Goal: Book appointment/travel/reservation

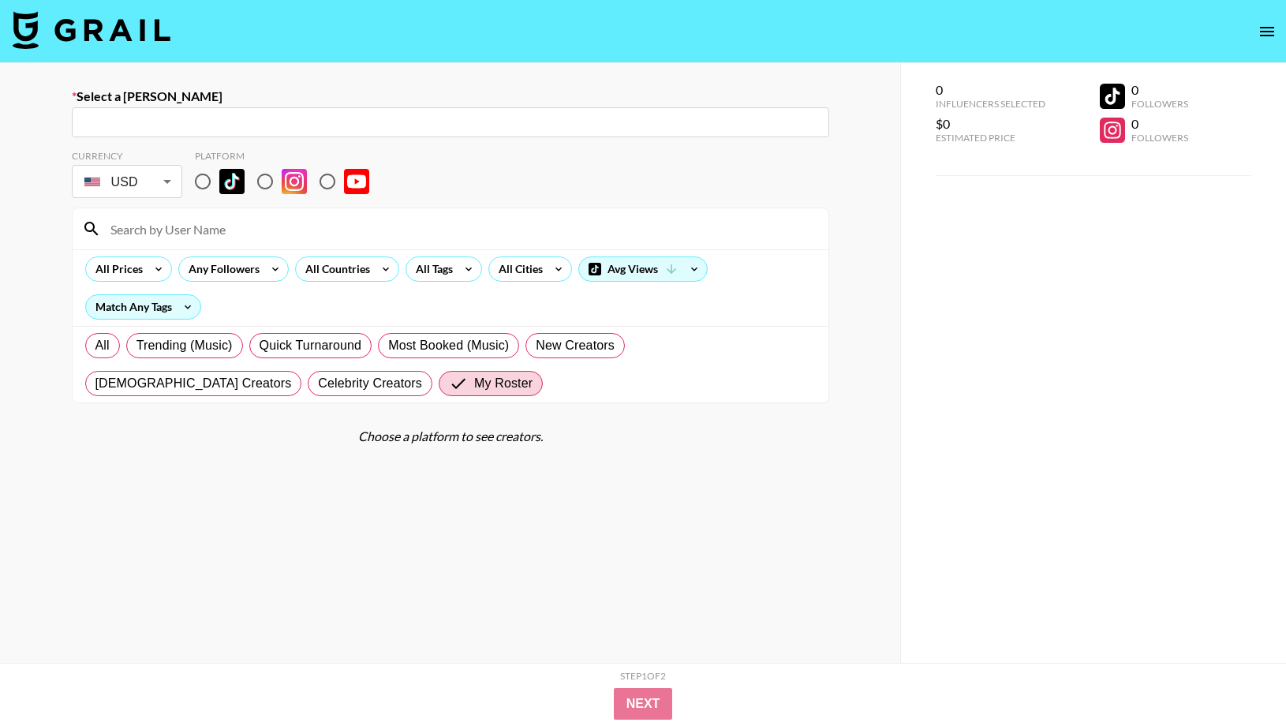
click at [137, 13] on img at bounding box center [92, 30] width 158 height 38
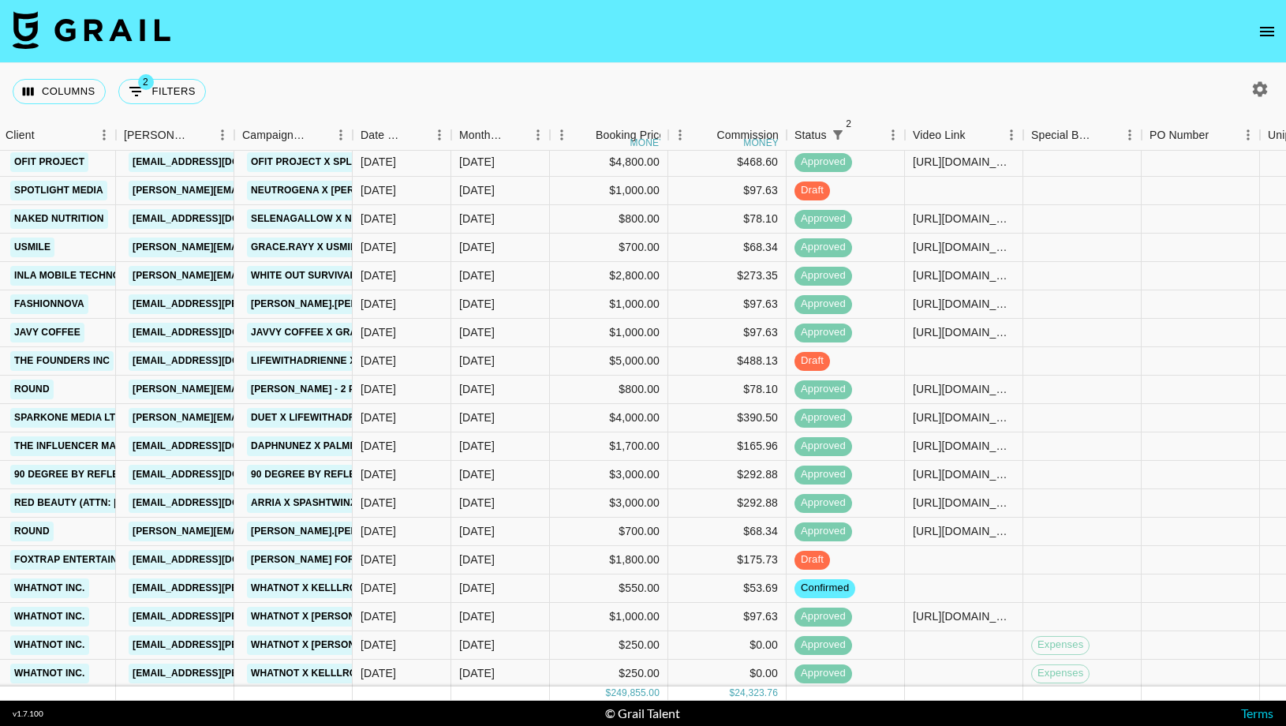
scroll to position [543, 527]
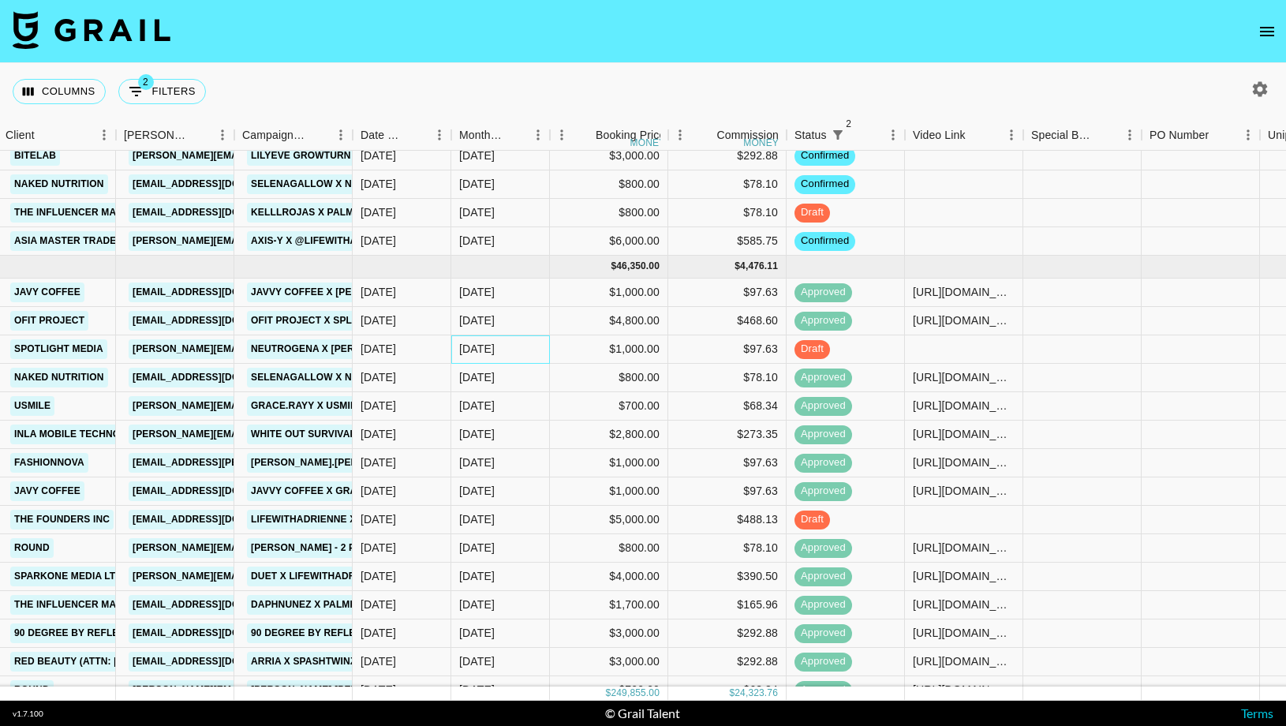
click at [491, 353] on div "[DATE]" at bounding box center [476, 349] width 35 height 16
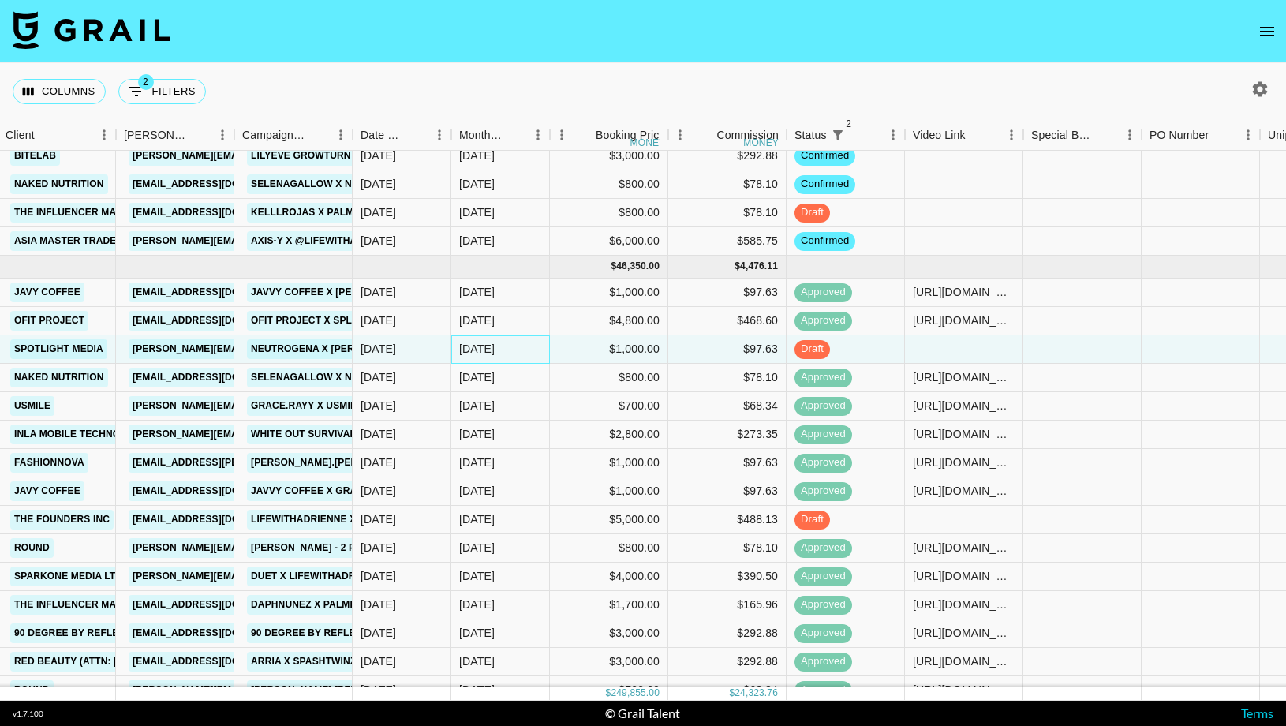
click at [491, 353] on div "[DATE]" at bounding box center [476, 349] width 35 height 16
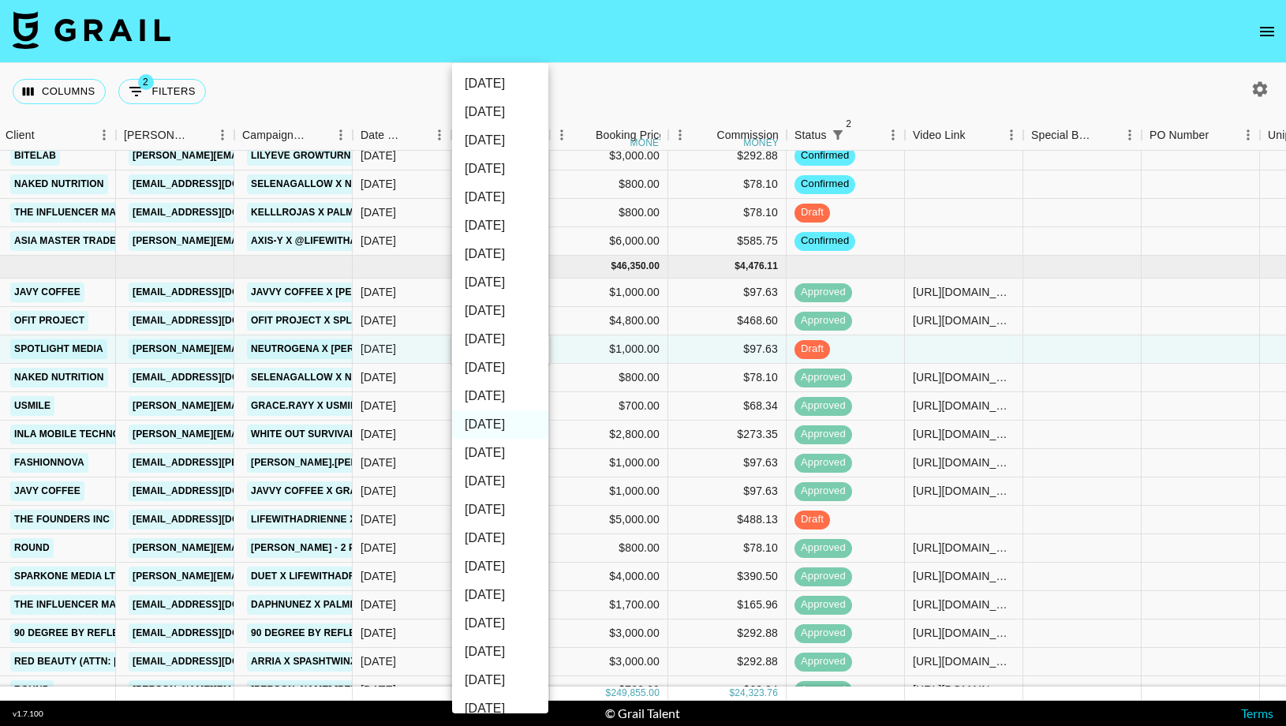
click at [474, 394] on li "[DATE]" at bounding box center [500, 396] width 96 height 28
type input "[DATE]"
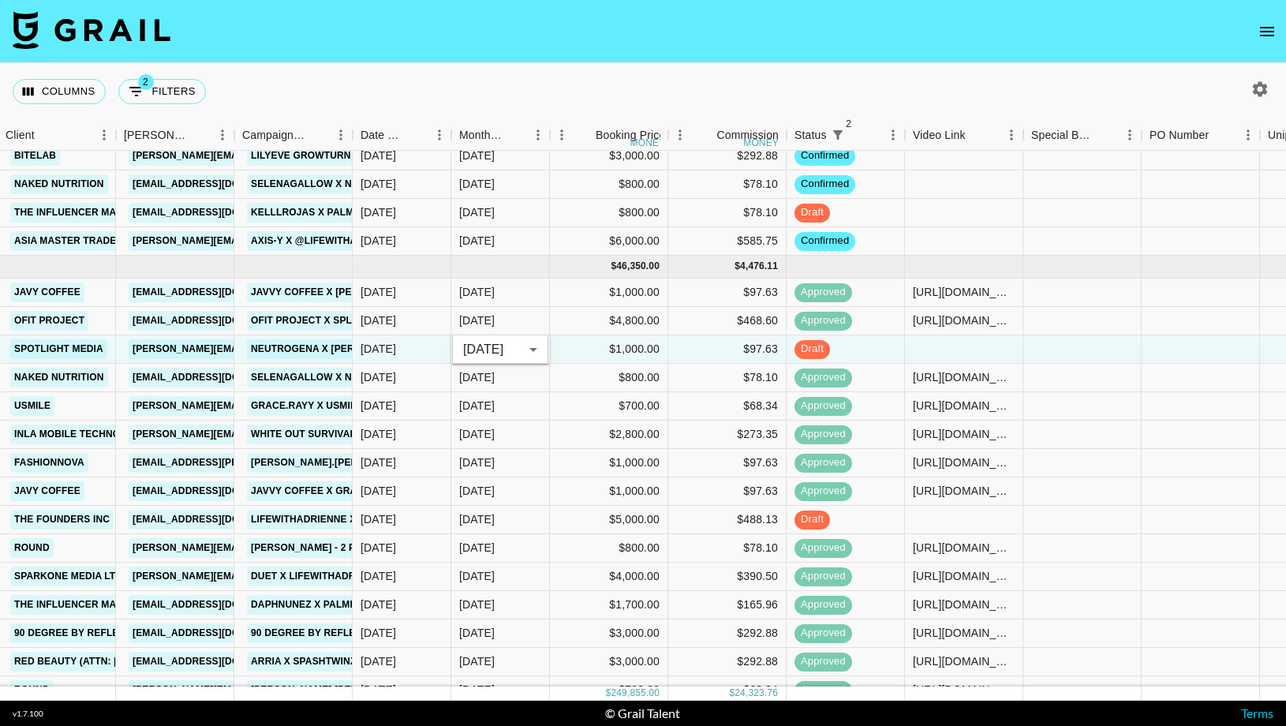
click at [733, 80] on div "Columns 2 Filters + Booking" at bounding box center [643, 91] width 1286 height 57
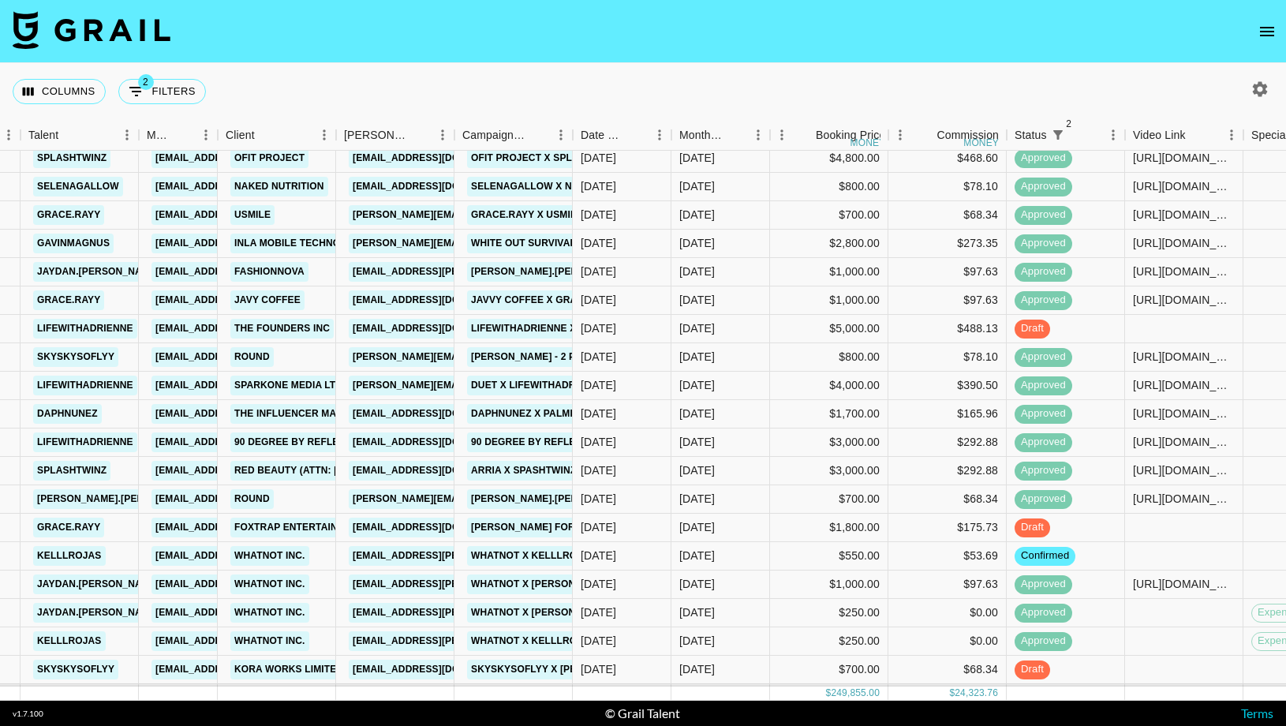
scroll to position [749, 307]
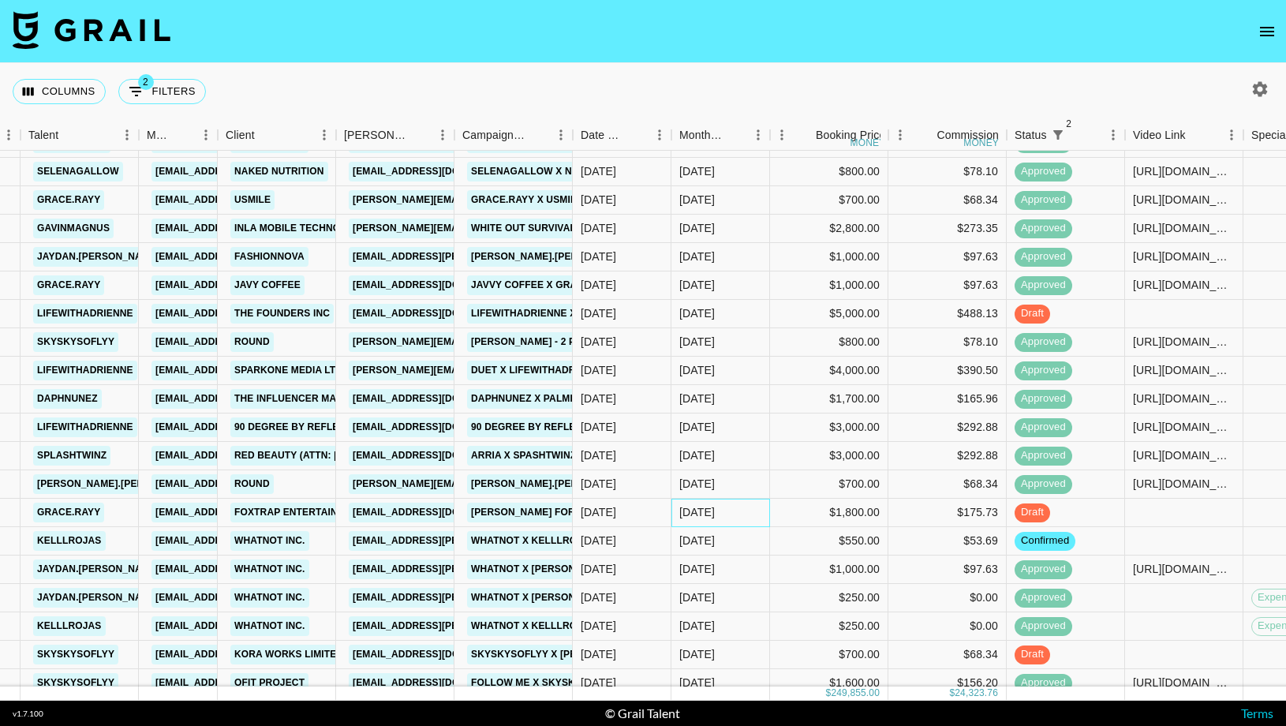
click at [717, 512] on div "[DATE]" at bounding box center [720, 513] width 99 height 28
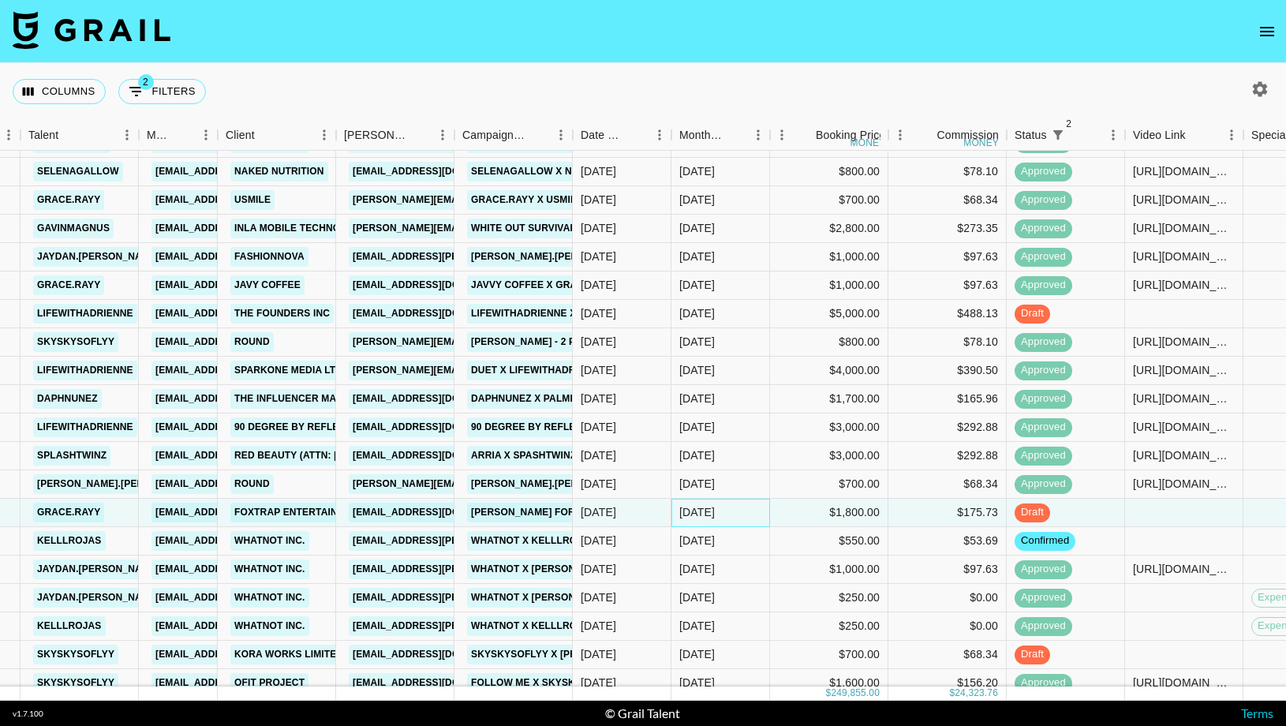
click at [717, 512] on div "[DATE]" at bounding box center [720, 513] width 99 height 28
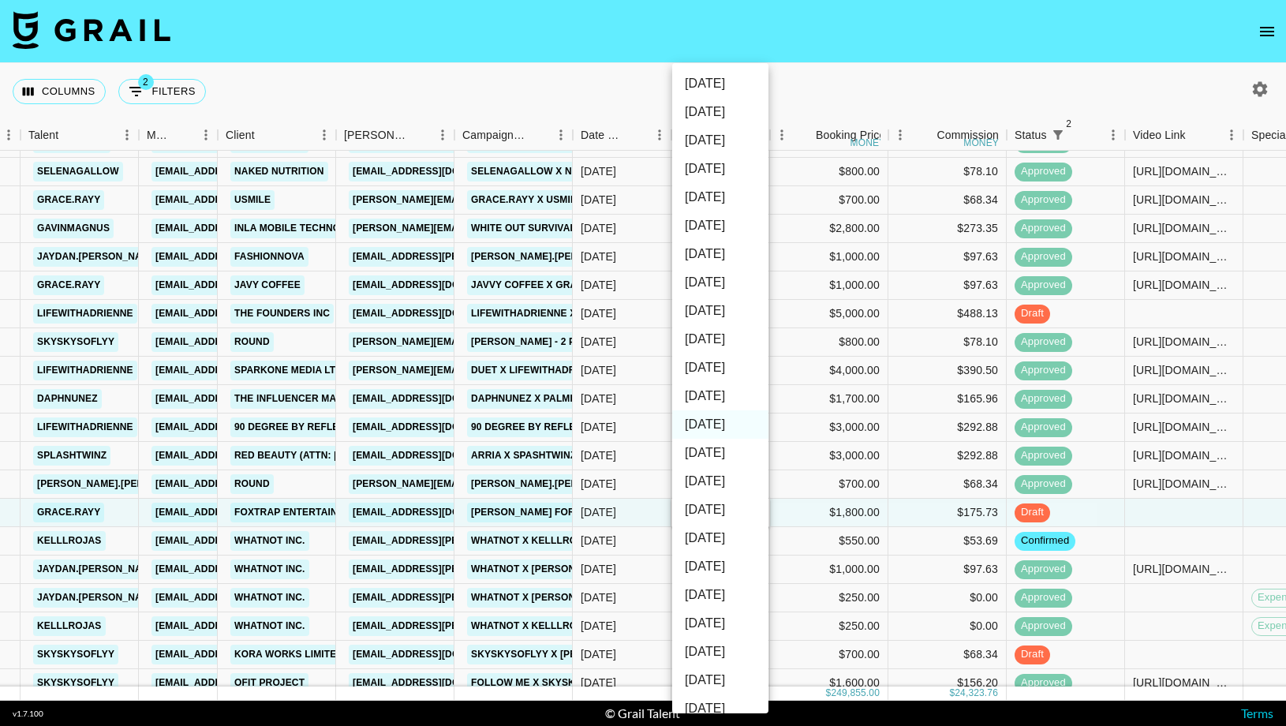
click at [727, 398] on li "[DATE]" at bounding box center [720, 396] width 96 height 28
type input "[DATE]"
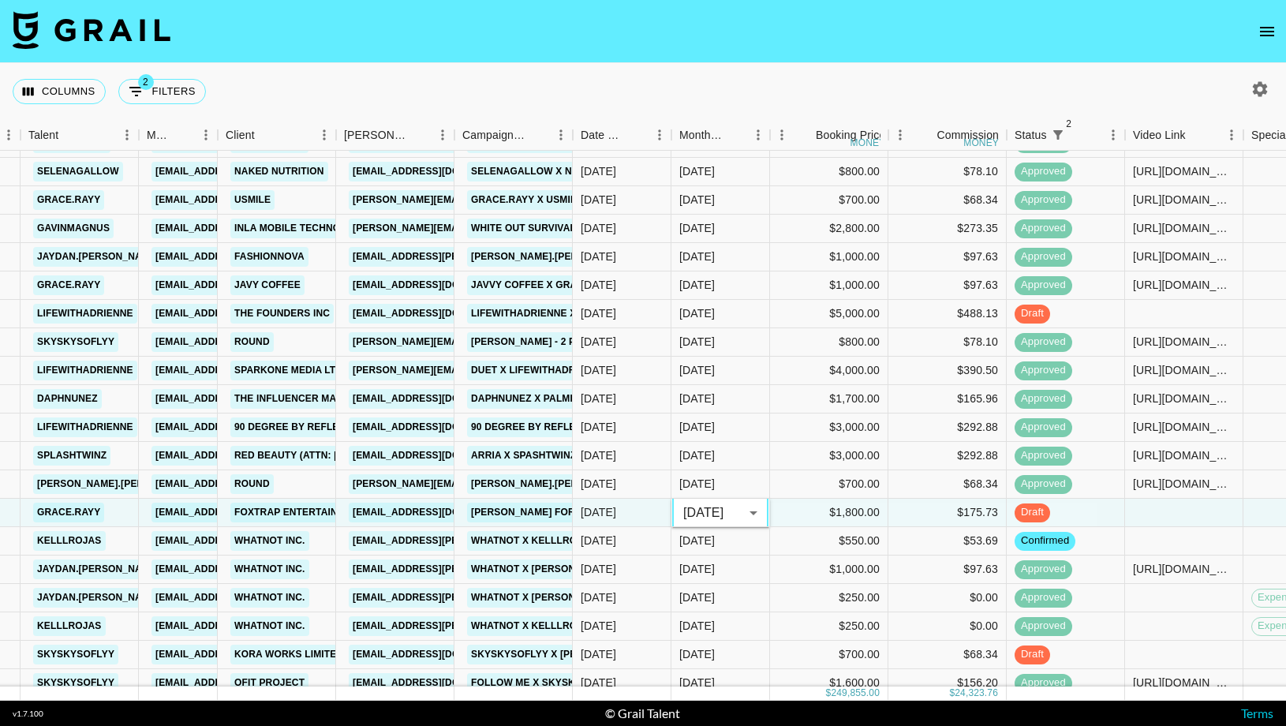
click at [933, 90] on div "Columns 2 Filters + Booking" at bounding box center [643, 91] width 1286 height 57
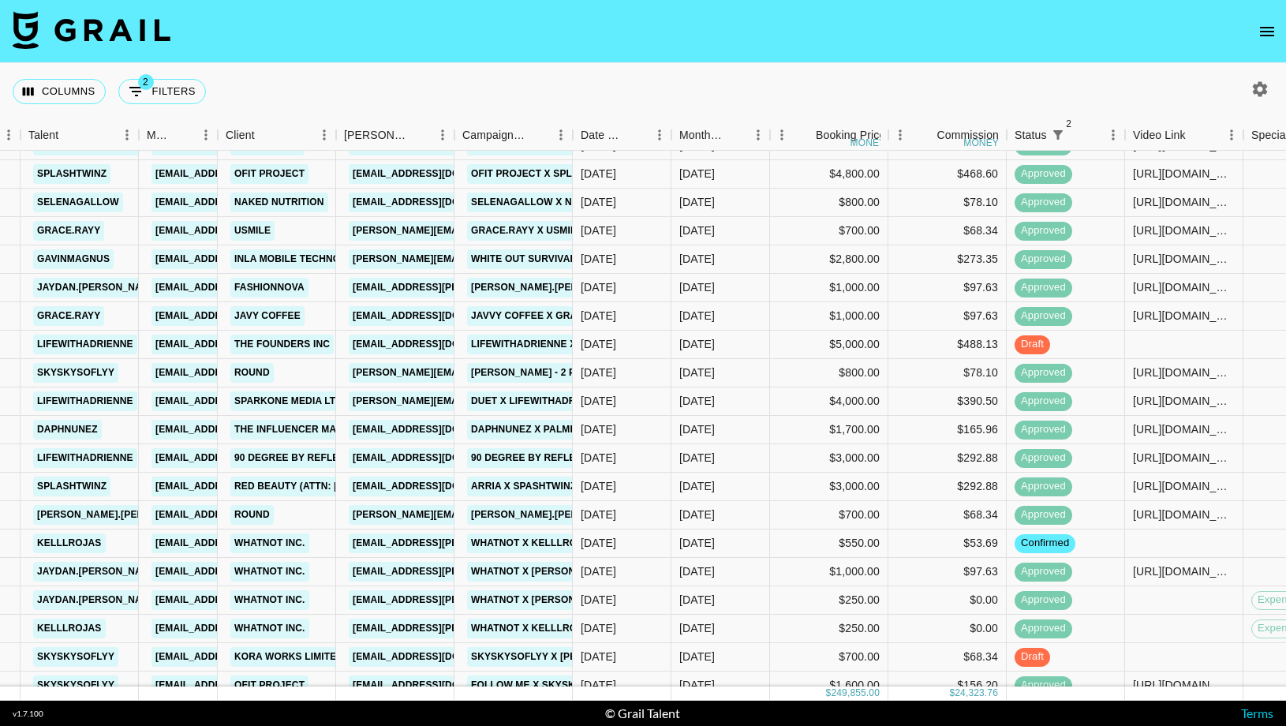
scroll to position [763, 307]
